Goal: Information Seeking & Learning: Learn about a topic

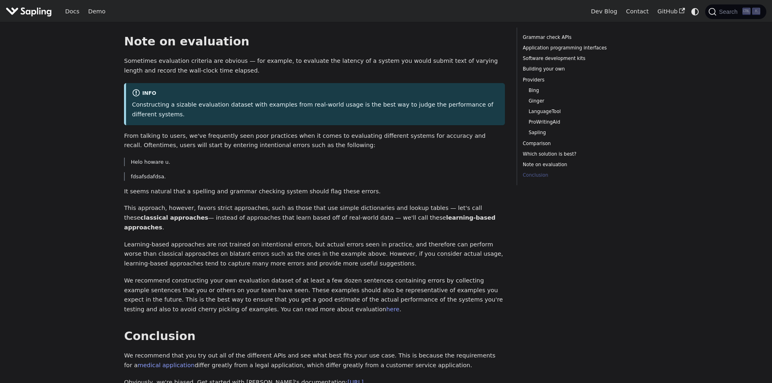
scroll to position [2232, 0]
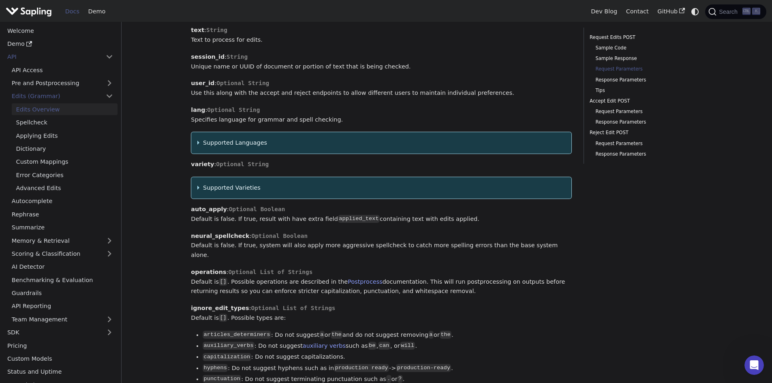
scroll to position [892, 0]
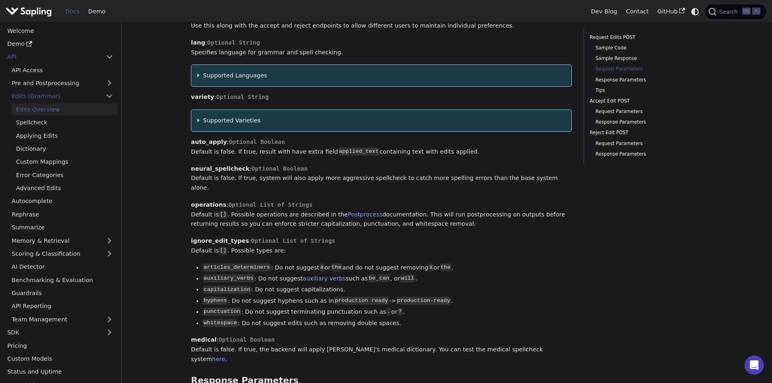
click at [198, 71] on summary "Supported Languages" at bounding box center [381, 76] width 369 height 10
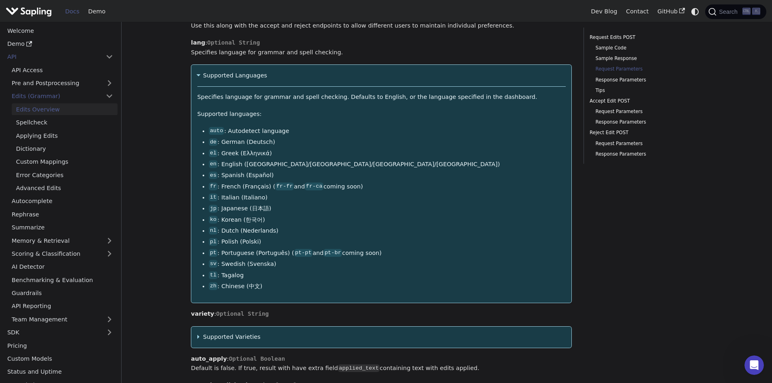
click at [198, 71] on summary "Supported Languages" at bounding box center [381, 76] width 369 height 10
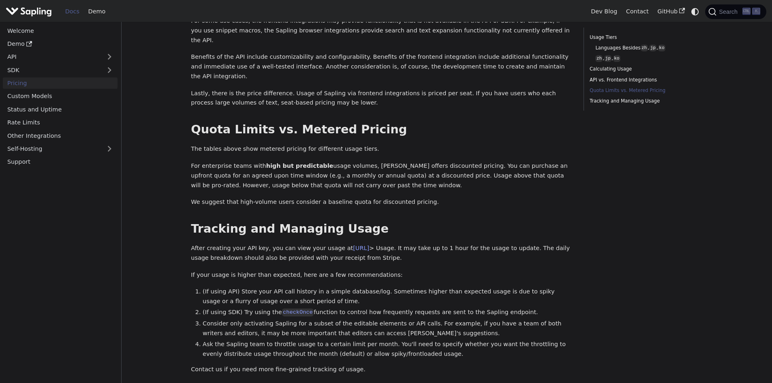
scroll to position [1062, 0]
